Goal: Navigation & Orientation: Find specific page/section

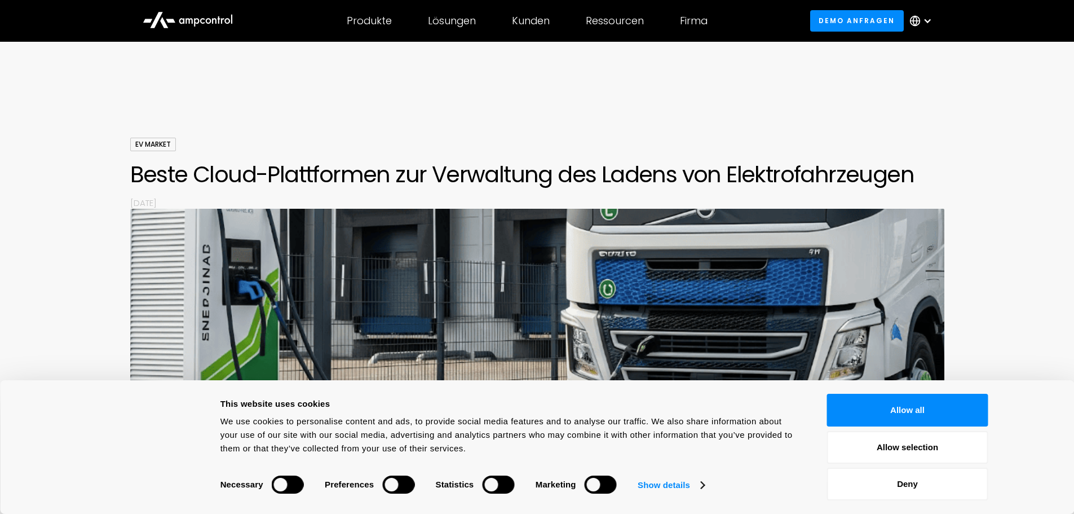
click at [941, 405] on button "Allow all" at bounding box center [907, 409] width 161 height 33
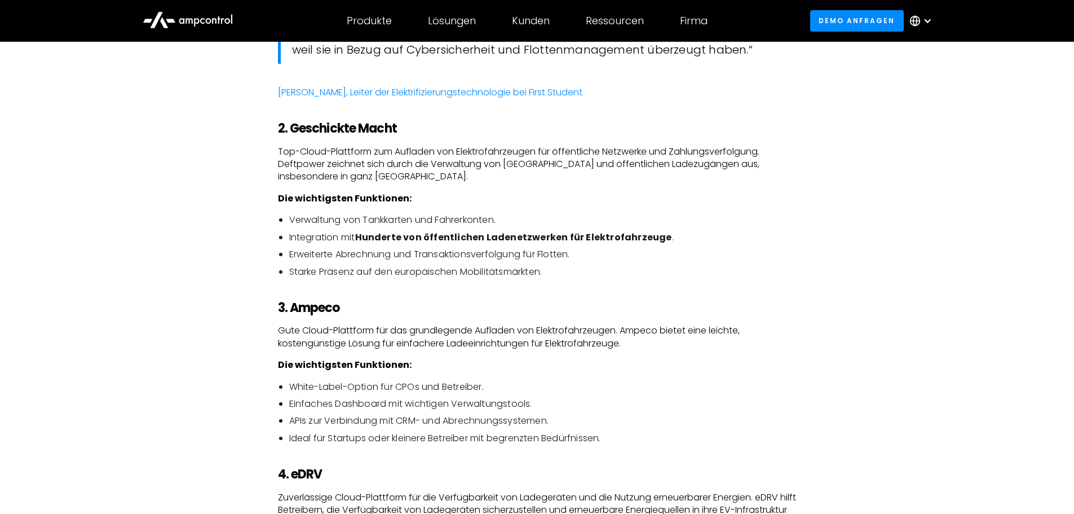
scroll to position [1315, 0]
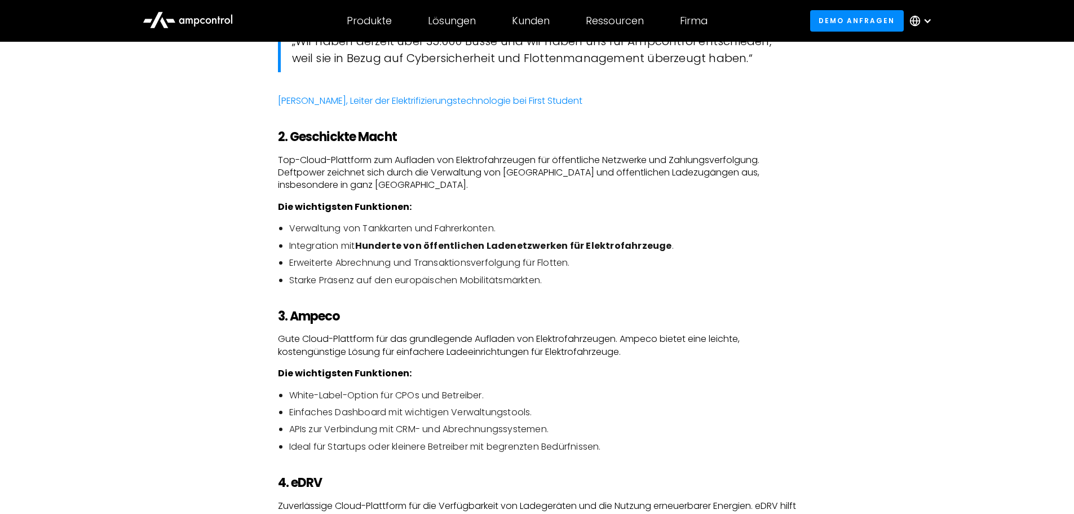
click at [219, 15] on icon at bounding box center [188, 19] width 90 height 27
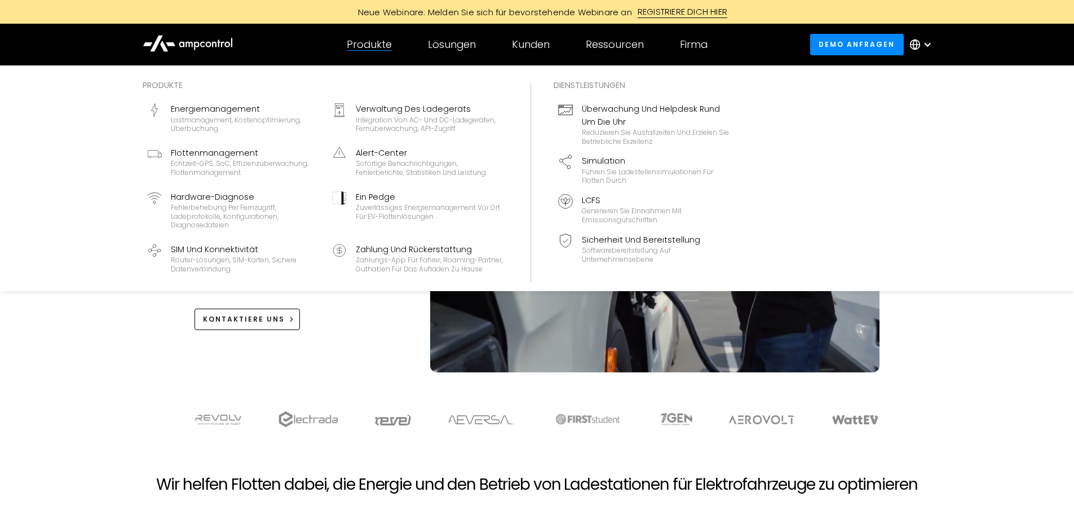
click at [404, 259] on div "Zahlungs-App für Fahrer, Roaming-Partner, Guthaben für das Aufladen zu Hause" at bounding box center [430, 263] width 148 height 17
